Goal: Transaction & Acquisition: Download file/media

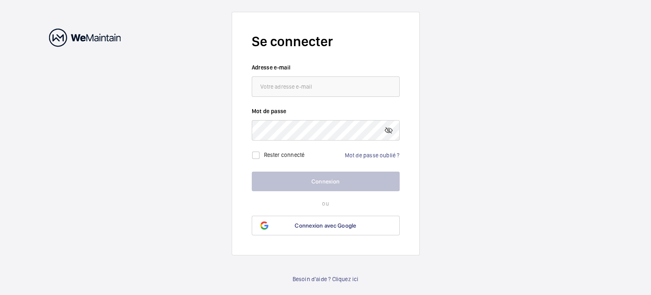
click at [287, 85] on input "email" at bounding box center [326, 86] width 148 height 20
type input "L"
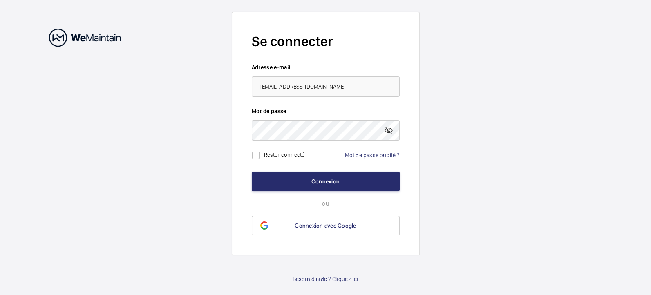
type input "[EMAIL_ADDRESS][DOMAIN_NAME]"
click at [252, 172] on button "Connexion" at bounding box center [326, 182] width 148 height 20
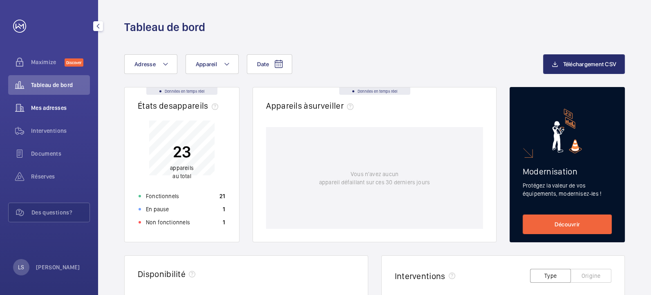
click at [74, 113] on div "Mes adresses" at bounding box center [49, 108] width 82 height 20
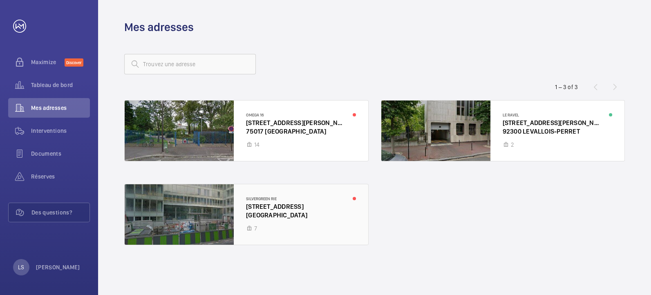
click at [333, 228] on div at bounding box center [247, 214] width 244 height 61
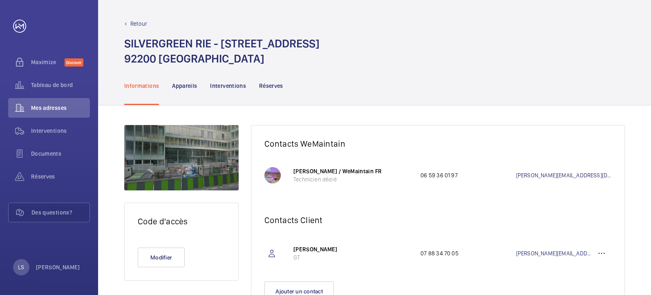
scroll to position [39, 0]
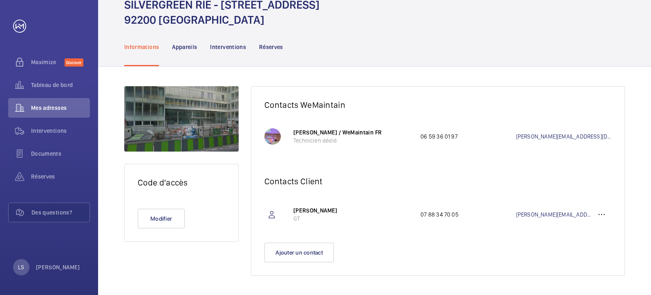
click at [173, 47] on p "Appareils" at bounding box center [184, 47] width 25 height 8
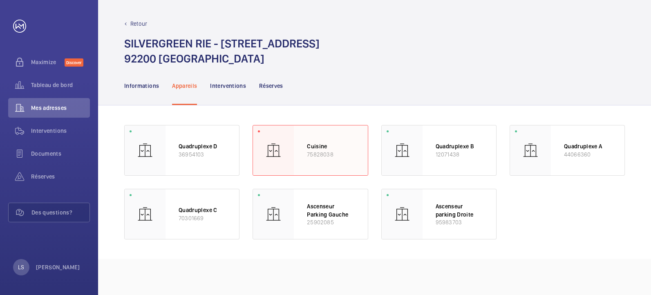
click at [293, 148] on div at bounding box center [273, 151] width 41 height 50
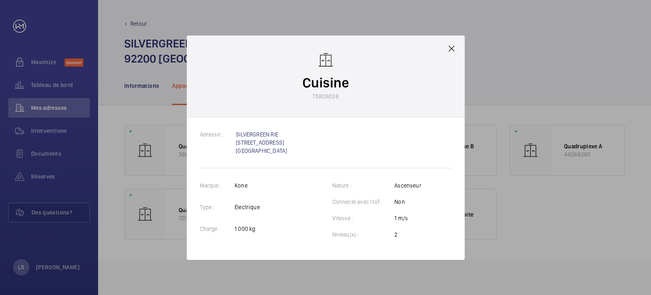
click at [591, 170] on div at bounding box center [325, 147] width 651 height 295
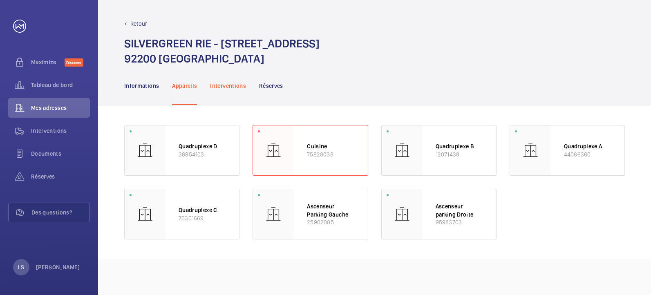
click at [218, 84] on p "Interventions" at bounding box center [228, 86] width 36 height 8
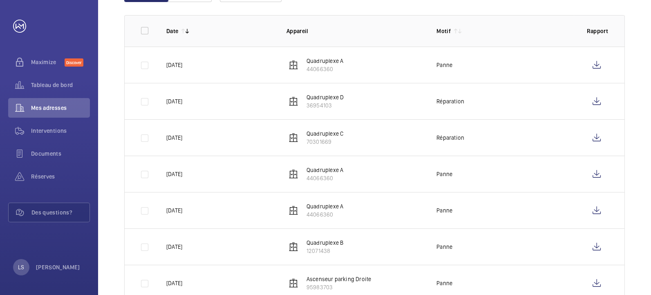
scroll to position [136, 0]
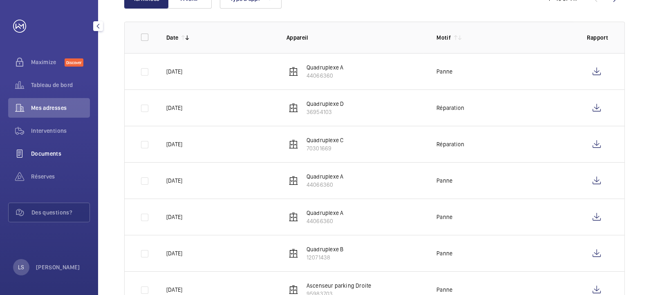
click at [79, 156] on span "Documents" at bounding box center [60, 154] width 59 height 8
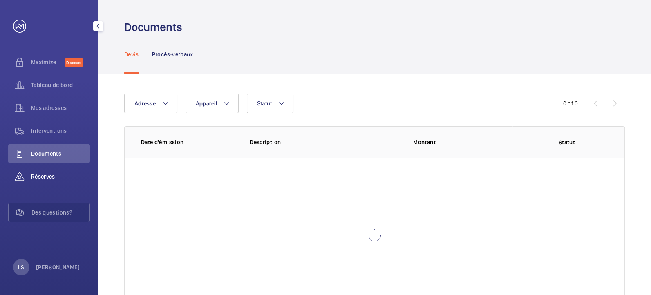
click at [66, 174] on span "Réserves" at bounding box center [60, 177] width 59 height 8
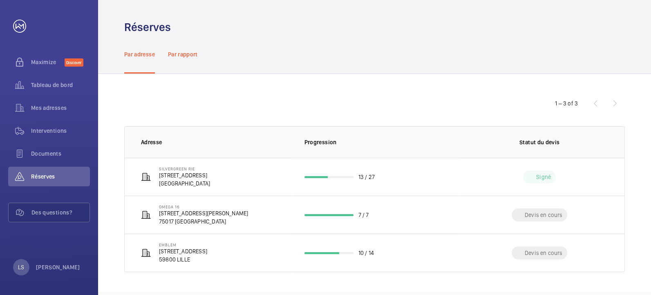
click at [191, 57] on p "Par rapport" at bounding box center [183, 54] width 30 height 8
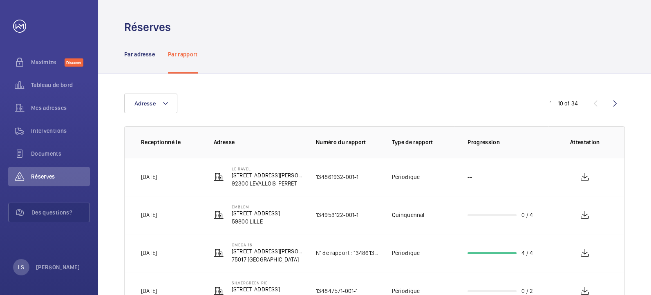
click at [159, 64] on nav "Par adresse Par rapport" at bounding box center [161, 54] width 74 height 39
click at [155, 61] on nav "Par adresse Par rapport" at bounding box center [161, 54] width 74 height 39
click at [148, 56] on p "Par adresse" at bounding box center [139, 54] width 31 height 8
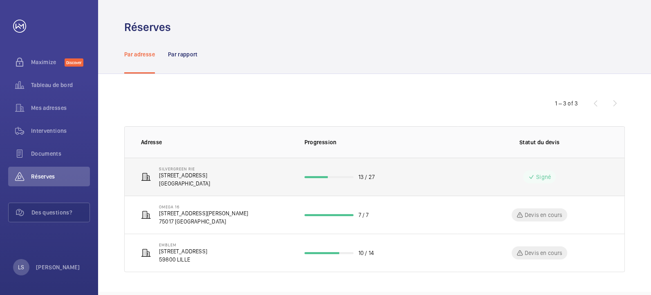
click at [205, 182] on p "[GEOGRAPHIC_DATA]" at bounding box center [184, 184] width 51 height 8
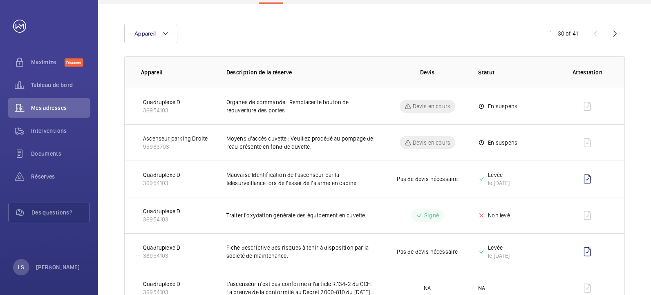
scroll to position [106, 0]
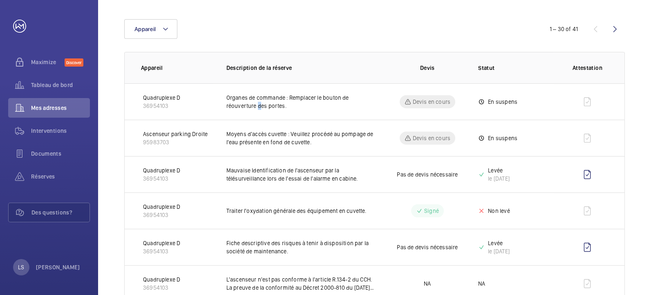
click at [260, 105] on p "Organes de commande : Remplacer le bouton de réouverture des portes." at bounding box center [302, 102] width 150 height 16
click at [458, 96] on td "Devis en cours" at bounding box center [421, 101] width 89 height 36
click at [493, 105] on p "En suspens" at bounding box center [502, 102] width 29 height 8
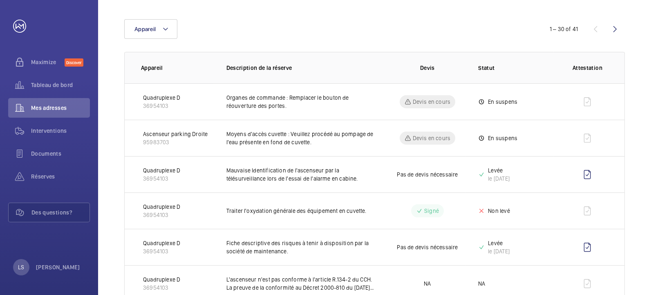
click at [590, 99] on td at bounding box center [589, 101] width 71 height 36
click at [436, 98] on p "Devis en cours" at bounding box center [432, 102] width 38 height 8
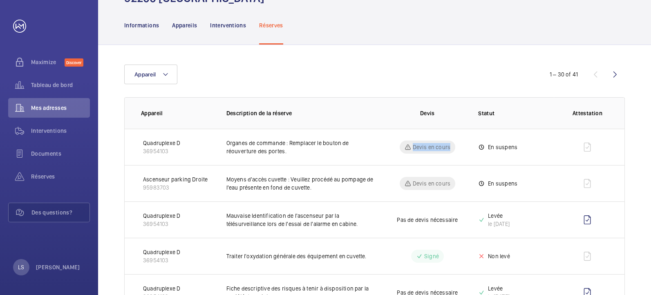
scroll to position [0, 0]
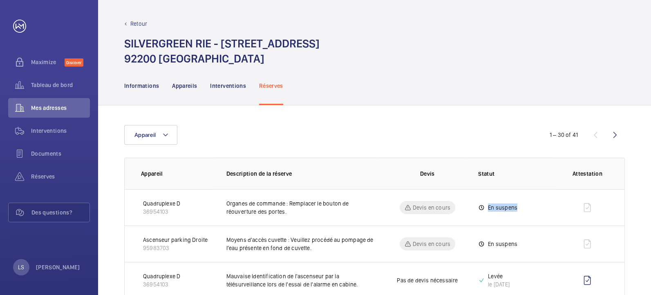
drag, startPoint x: 530, startPoint y: 213, endPoint x: 477, endPoint y: 214, distance: 52.7
click at [0, 0] on tr "Quadruplexe D 36954103 Organes de commande : Remplacer le bouton de réouverture…" at bounding box center [0, 0] width 0 height 0
click at [523, 254] on td "En suspens" at bounding box center [509, 244] width 89 height 36
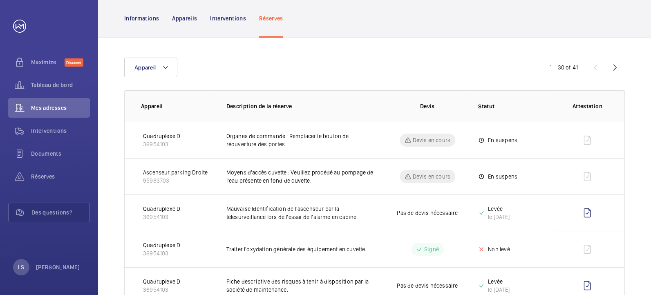
scroll to position [75, 0]
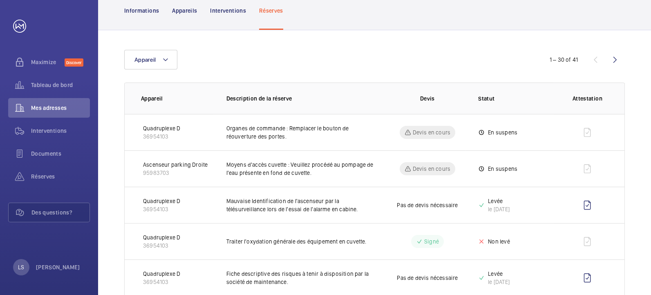
click at [489, 166] on p "En suspens" at bounding box center [502, 169] width 29 height 8
click at [480, 170] on mat-icon at bounding box center [481, 169] width 7 height 10
click at [472, 181] on td "En suspens" at bounding box center [509, 168] width 89 height 36
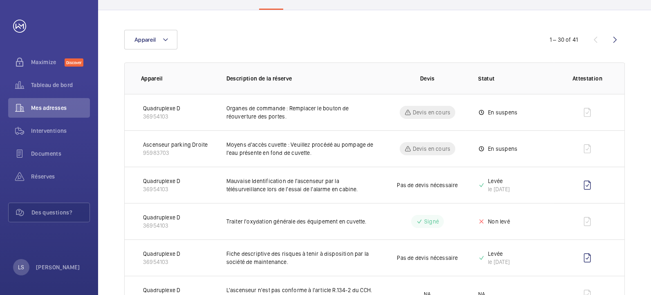
scroll to position [136, 0]
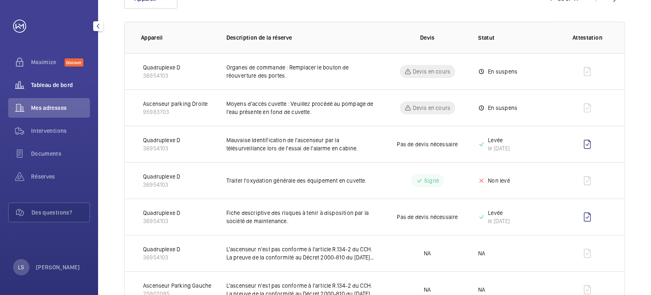
click at [56, 89] on span "Tableau de bord" at bounding box center [60, 85] width 59 height 8
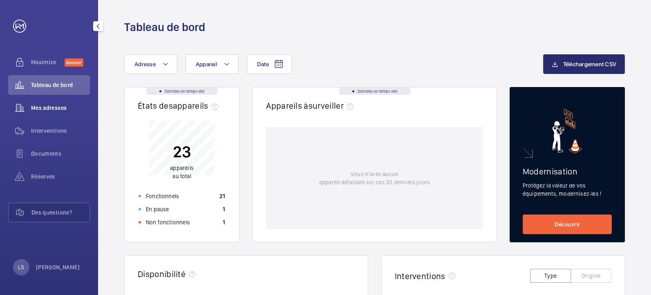
click at [71, 104] on span "Mes adresses" at bounding box center [60, 108] width 59 height 8
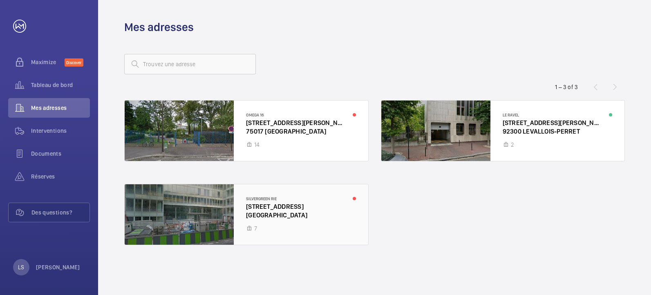
click at [261, 214] on div at bounding box center [247, 214] width 244 height 61
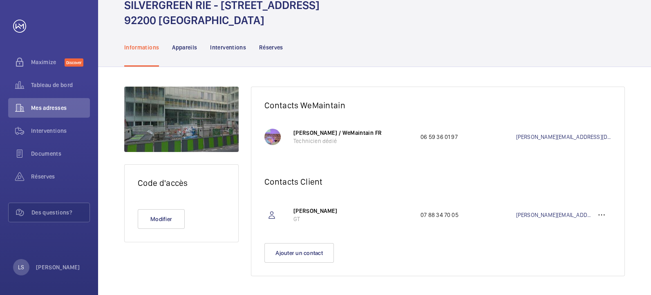
scroll to position [39, 0]
click at [224, 43] on p "Interventions" at bounding box center [228, 47] width 36 height 8
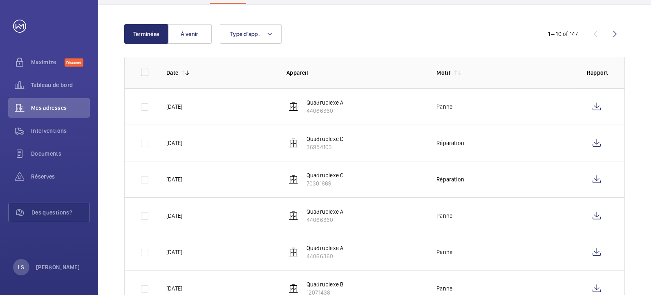
scroll to position [84, 0]
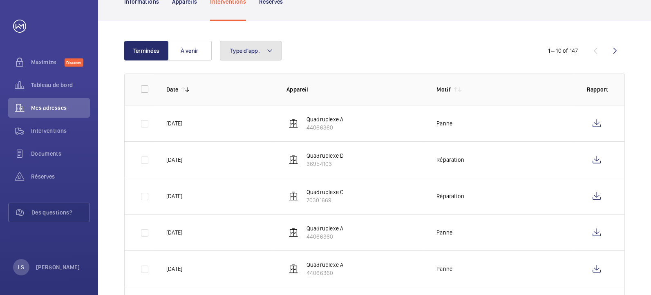
click at [240, 49] on span "Type d'app." at bounding box center [245, 50] width 30 height 7
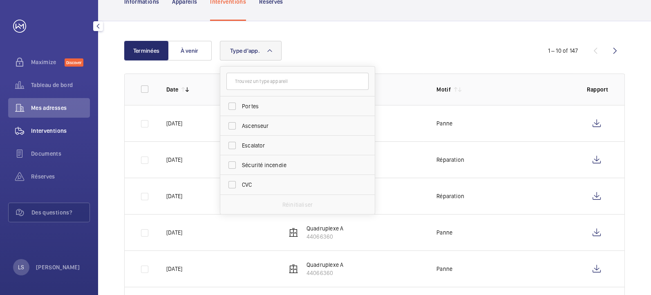
click at [63, 135] on span "Interventions" at bounding box center [60, 131] width 59 height 8
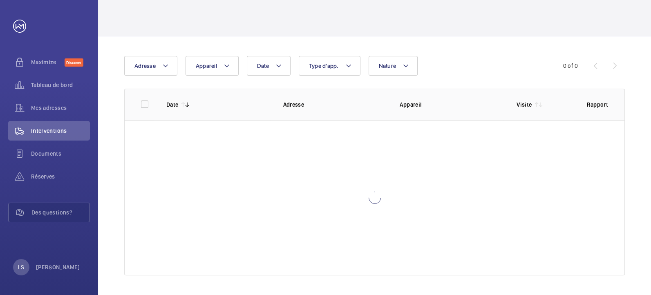
scroll to position [37, 0]
click at [164, 69] on mat-icon at bounding box center [165, 66] width 7 height 10
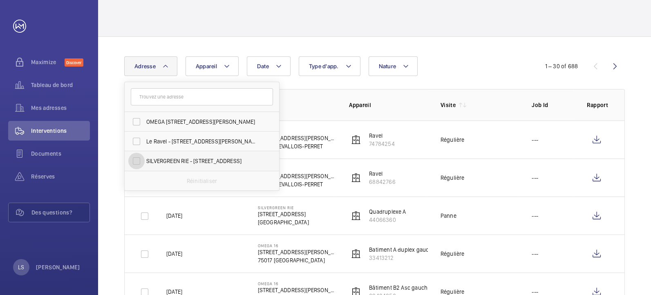
click at [143, 156] on input "SILVERGREEN RIE - [STREET_ADDRESS]" at bounding box center [136, 161] width 16 height 16
checkbox input "true"
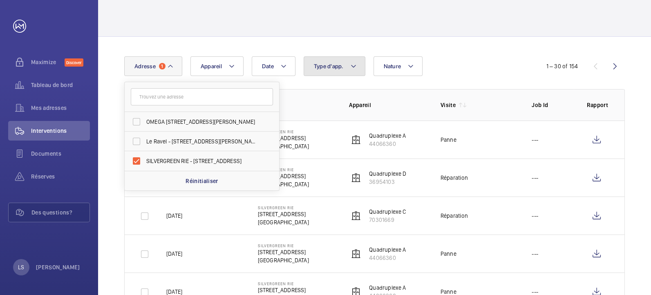
click at [341, 67] on span "Type d'app." at bounding box center [329, 66] width 30 height 7
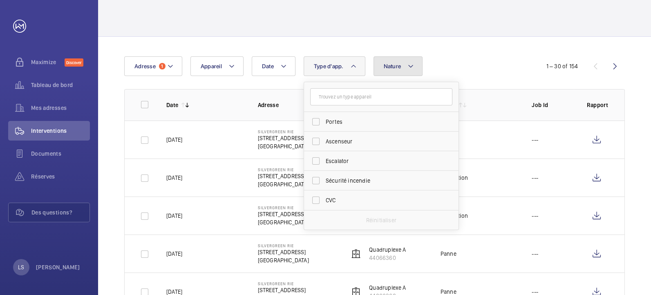
drag, startPoint x: 388, startPoint y: 58, endPoint x: 393, endPoint y: 67, distance: 9.7
click at [389, 58] on button "Nature" at bounding box center [398, 66] width 49 height 20
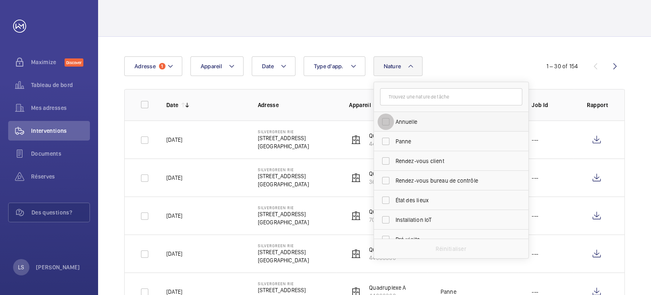
click at [390, 122] on input "Annuelle" at bounding box center [386, 122] width 16 height 16
checkbox input "true"
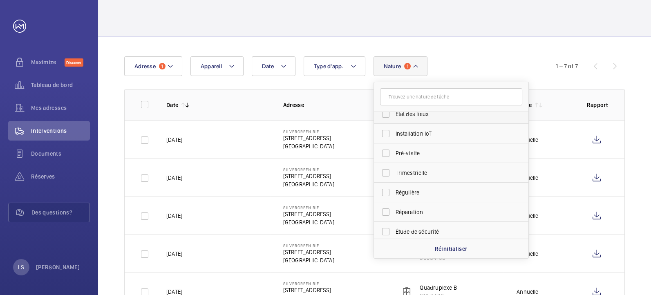
scroll to position [91, 0]
click at [420, 166] on span "Trimestrielle" at bounding box center [452, 168] width 112 height 8
click at [394, 166] on input "Trimestrielle" at bounding box center [386, 168] width 16 height 16
checkbox input "true"
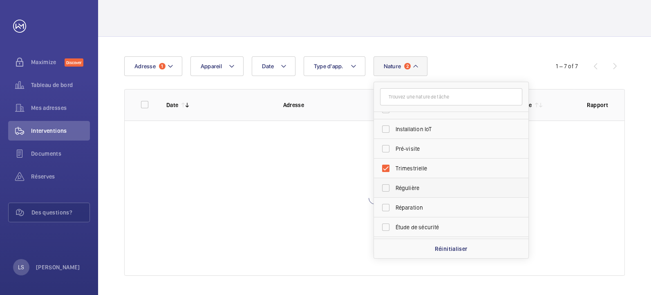
click at [416, 189] on span "Régulière" at bounding box center [452, 188] width 112 height 8
click at [394, 189] on input "Régulière" at bounding box center [386, 188] width 16 height 16
checkbox input "true"
click at [443, 210] on span "Semestrielle" at bounding box center [452, 210] width 112 height 8
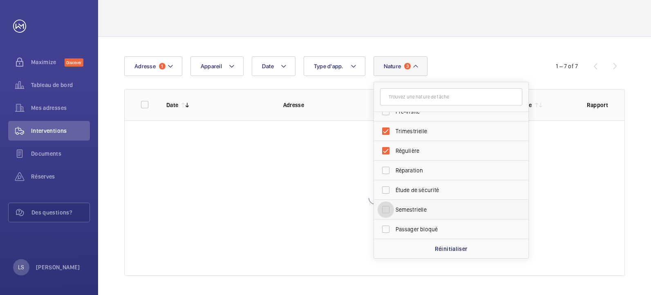
click at [394, 210] on input "Semestrielle" at bounding box center [386, 210] width 16 height 16
checkbox input "true"
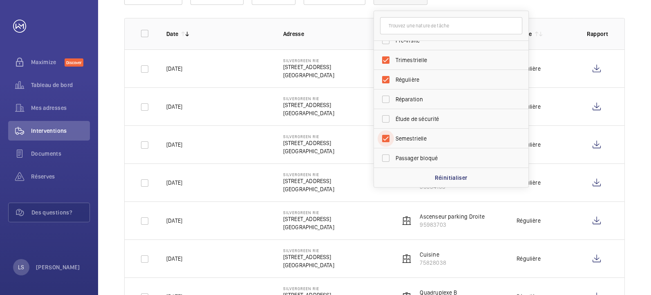
scroll to position [128, 0]
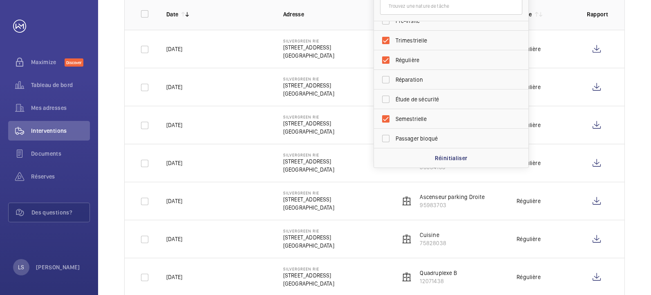
click at [256, 154] on td "[DATE]" at bounding box center [211, 163] width 117 height 38
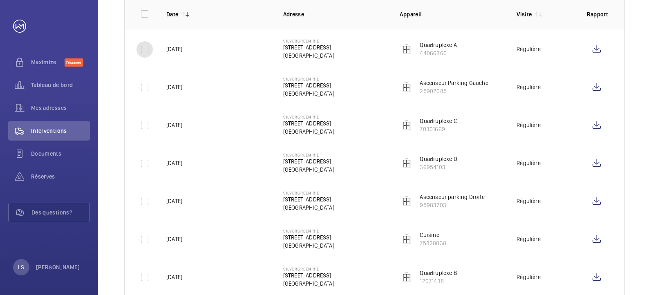
click at [148, 49] on input "checkbox" at bounding box center [145, 49] width 16 height 16
checkbox input "true"
click at [141, 83] on input "checkbox" at bounding box center [145, 87] width 16 height 16
checkbox input "true"
click at [145, 127] on input "checkbox" at bounding box center [145, 125] width 16 height 16
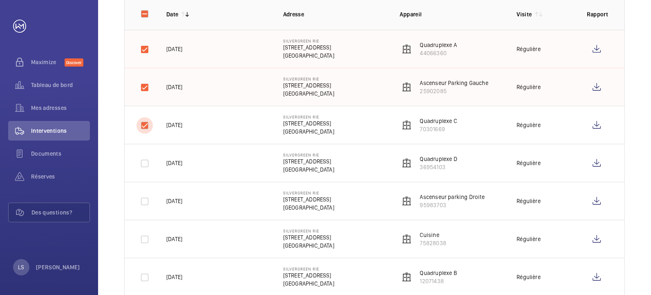
checkbox input "true"
click at [148, 159] on input "checkbox" at bounding box center [145, 163] width 16 height 16
checkbox input "true"
click at [143, 282] on input "checkbox" at bounding box center [145, 277] width 16 height 16
checkbox input "true"
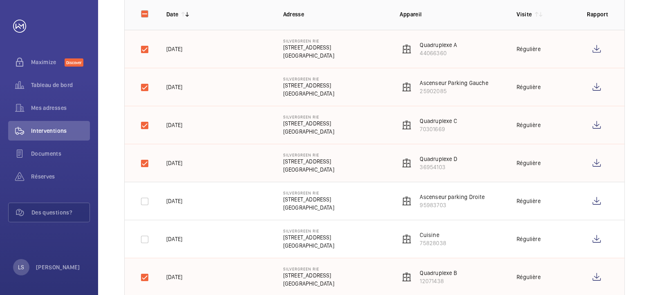
click at [132, 204] on td at bounding box center [139, 201] width 29 height 38
click at [138, 199] on input "checkbox" at bounding box center [145, 201] width 16 height 16
checkbox input "true"
drag, startPoint x: 148, startPoint y: 238, endPoint x: 298, endPoint y: 155, distance: 170.6
click at [149, 238] on input "checkbox" at bounding box center [145, 239] width 16 height 16
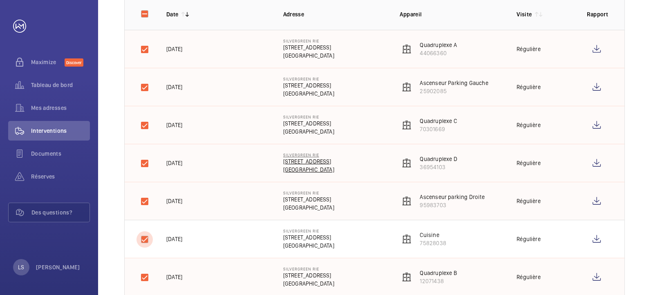
checkbox input "true"
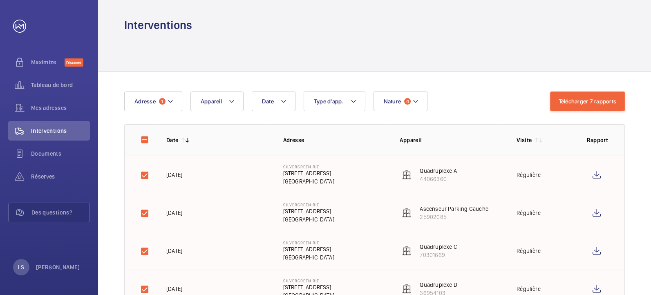
scroll to position [0, 0]
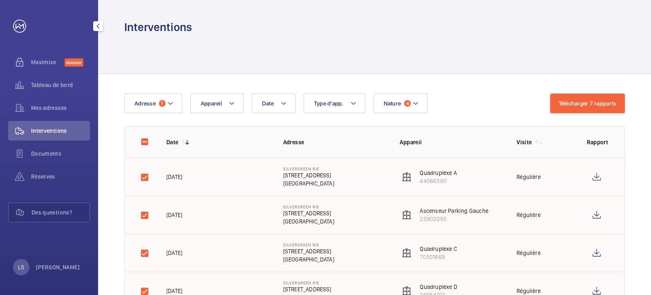
click at [79, 128] on span "Interventions" at bounding box center [60, 131] width 59 height 8
click at [74, 99] on div "Mes adresses" at bounding box center [49, 108] width 82 height 20
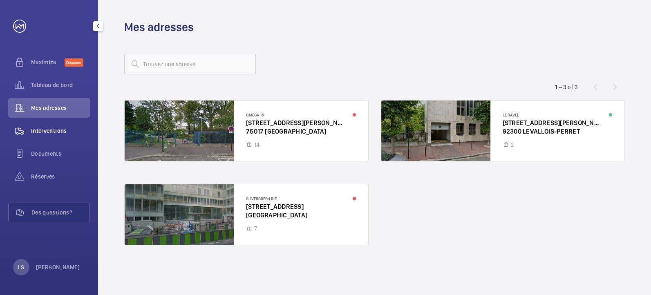
click at [66, 132] on span "Interventions" at bounding box center [60, 131] width 59 height 8
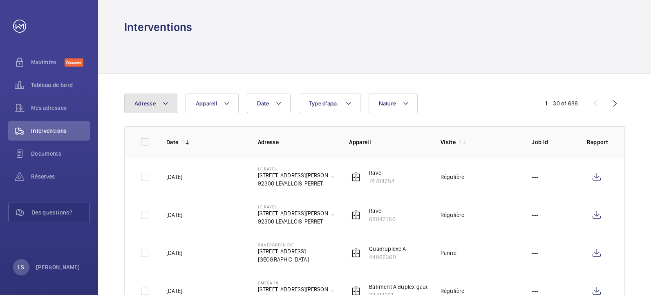
click at [176, 105] on button "Adresse" at bounding box center [150, 104] width 53 height 20
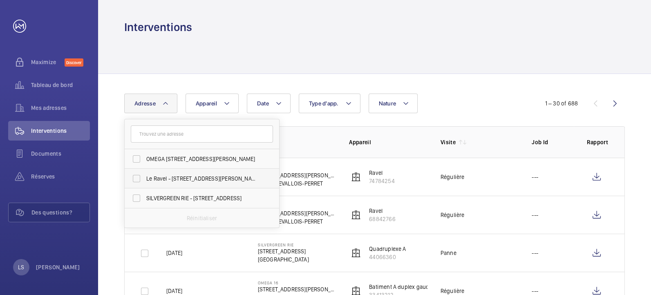
click at [197, 173] on label "Le Ravel - [STREET_ADDRESS][PERSON_NAME]" at bounding box center [196, 179] width 142 height 20
click at [145, 173] on input "Le Ravel - [STREET_ADDRESS][PERSON_NAME]" at bounding box center [136, 179] width 16 height 16
checkbox input "true"
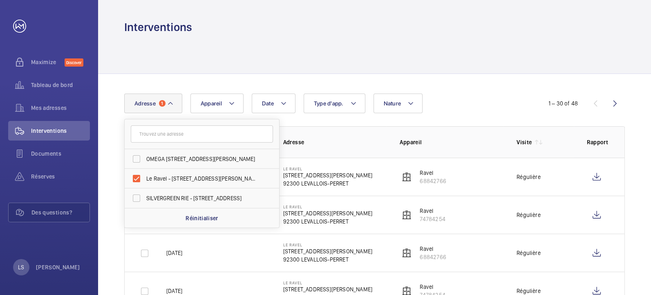
click at [462, 100] on div "Date Adresse 1 OMEGA [STREET_ADDRESS][PERSON_NAME] Le Ravel - [STREET_ADDRESS][…" at bounding box center [325, 104] width 403 height 20
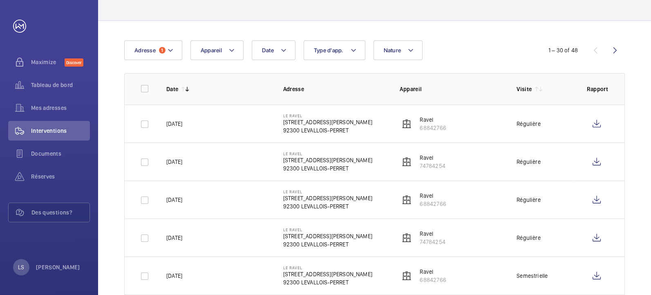
scroll to position [75, 0]
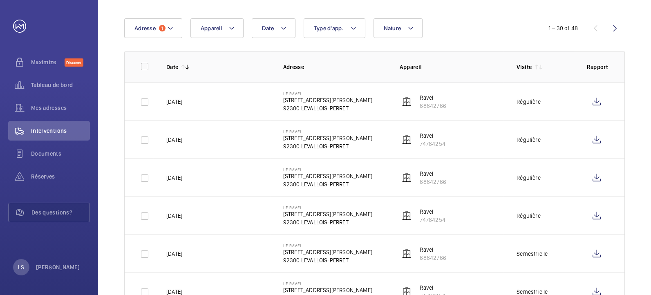
click at [182, 140] on p "[DATE]" at bounding box center [174, 140] width 16 height 8
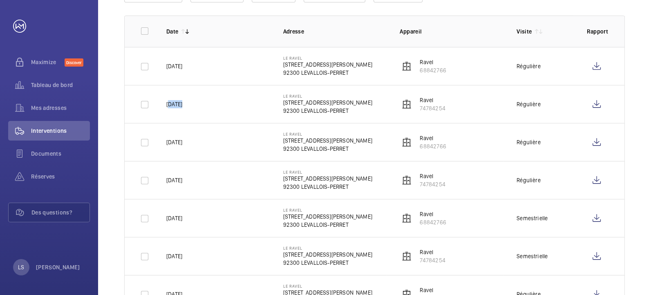
scroll to position [106, 0]
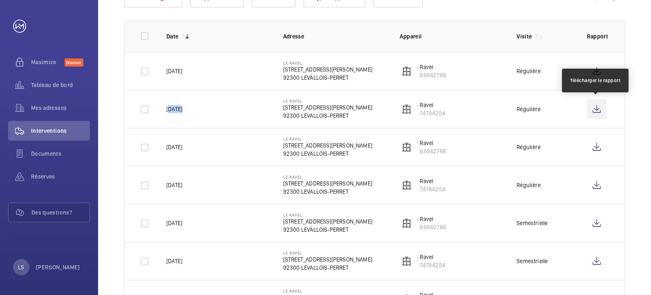
click at [595, 110] on wm-front-icon-button at bounding box center [597, 109] width 20 height 20
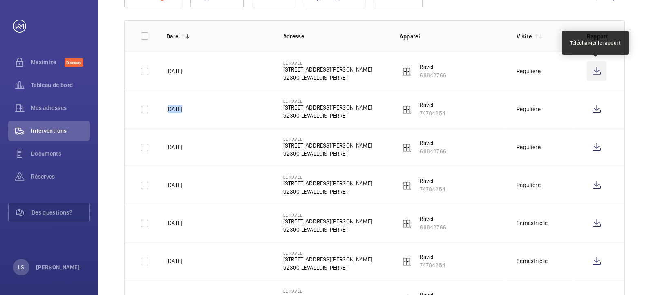
click at [595, 71] on wm-front-icon-button at bounding box center [597, 71] width 20 height 20
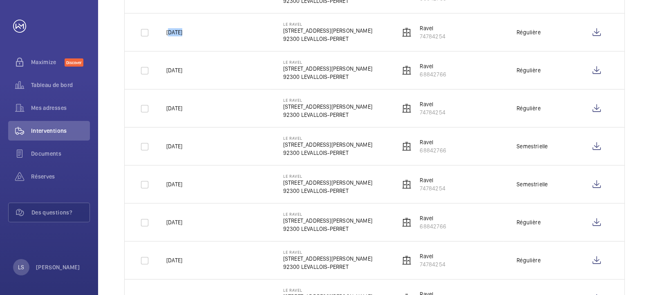
scroll to position [182, 0]
